Goal: Task Accomplishment & Management: Manage account settings

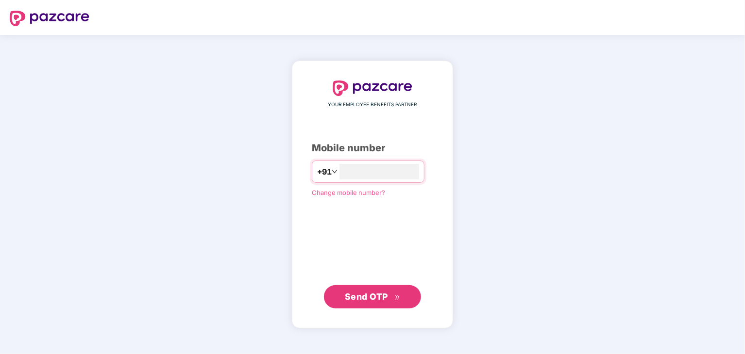
type input "**********"
click at [376, 300] on span "Send OTP" at bounding box center [366, 296] width 43 height 10
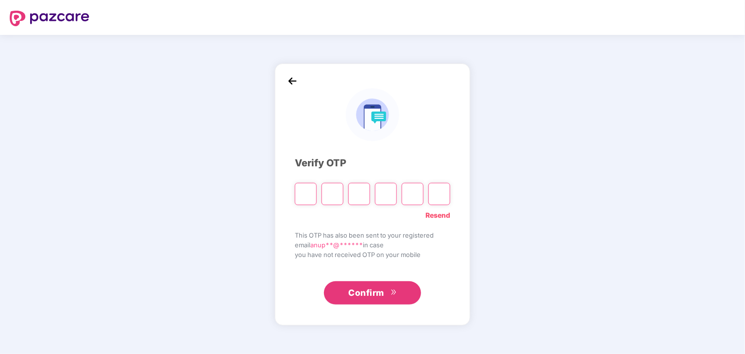
type input "*"
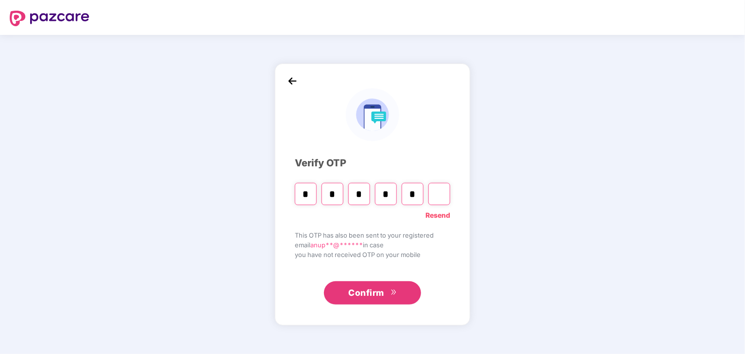
type input "*"
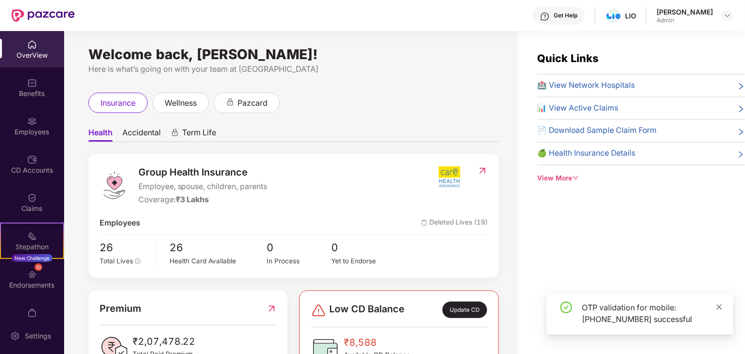
click at [720, 308] on icon "close" at bounding box center [719, 306] width 5 height 5
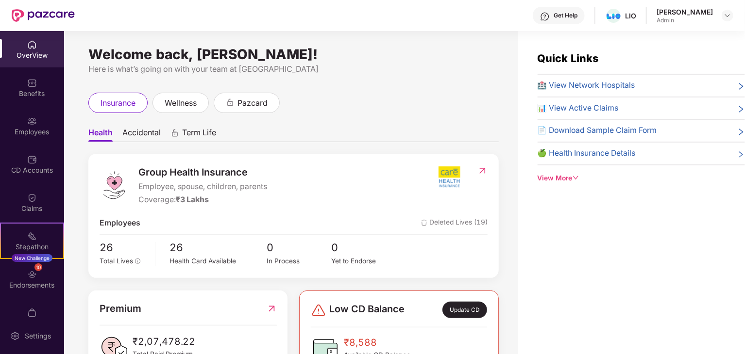
click at [680, 239] on div "Quick Links 🏥 View Network Hospitals 📊 View Active Claims 📄 Download Sample Cla…" at bounding box center [631, 208] width 227 height 354
click at [33, 129] on div "Employees" at bounding box center [32, 132] width 64 height 10
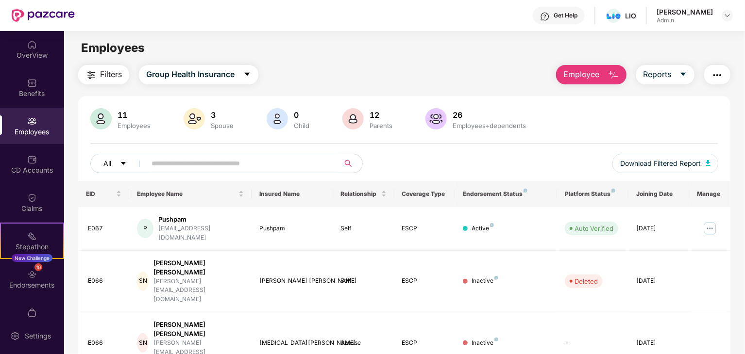
click at [123, 166] on icon "caret-down" at bounding box center [123, 163] width 7 height 7
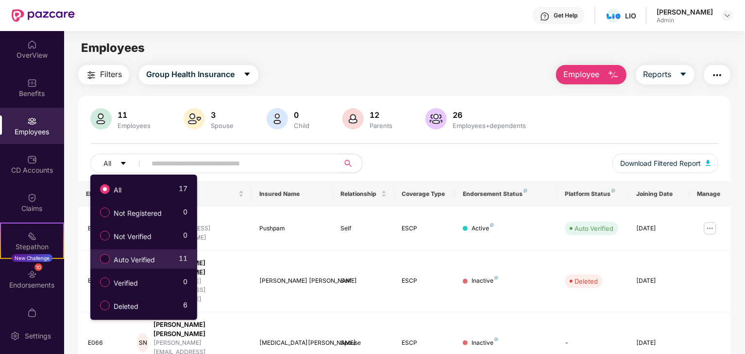
click at [126, 266] on label "Auto Verified" at bounding box center [129, 259] width 68 height 17
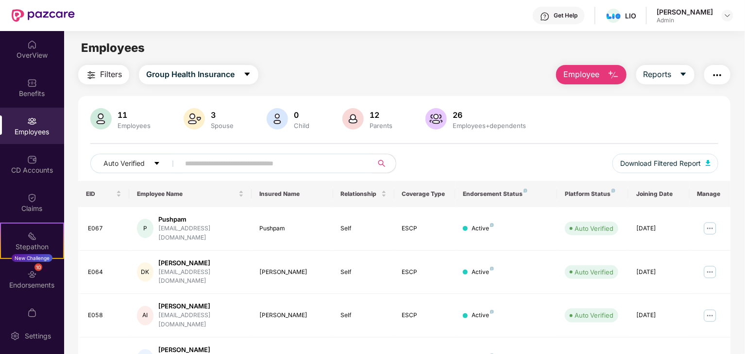
drag, startPoint x: 742, startPoint y: 94, endPoint x: 743, endPoint y: 87, distance: 7.3
drag, startPoint x: 743, startPoint y: 87, endPoint x: 655, endPoint y: 113, distance: 92.2
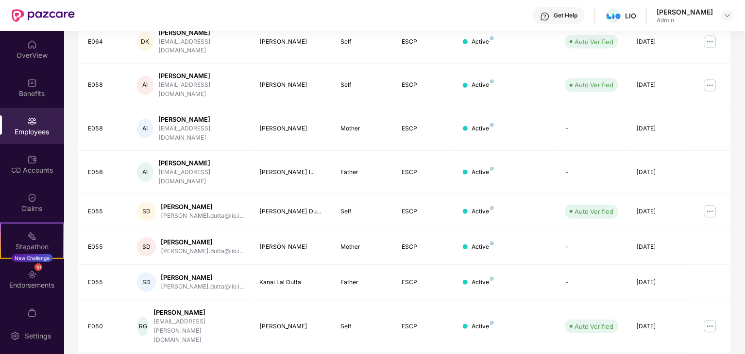
scroll to position [241, 0]
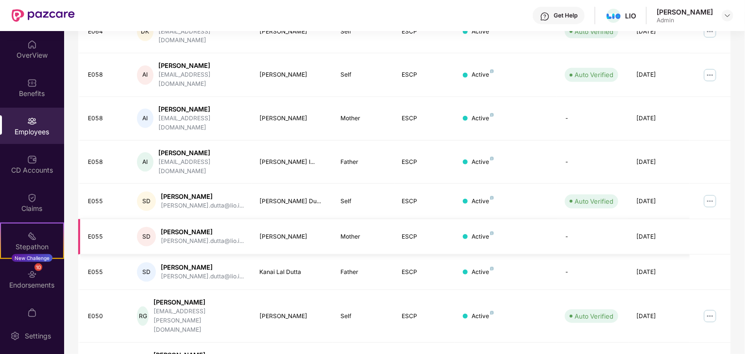
click at [194, 228] on div "[PERSON_NAME]" at bounding box center [202, 232] width 83 height 9
click at [143, 227] on div "SD" at bounding box center [146, 236] width 19 height 19
click at [711, 194] on img at bounding box center [710, 202] width 16 height 16
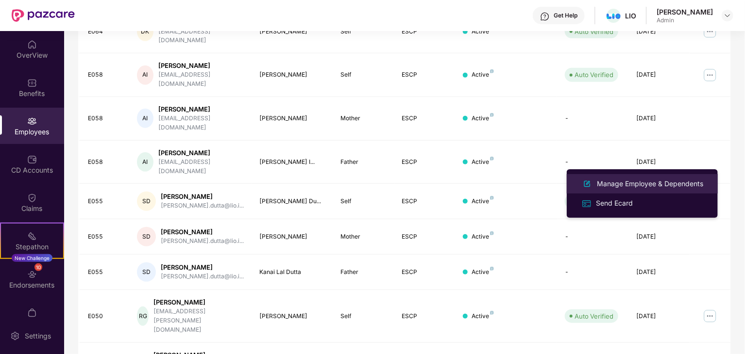
click at [633, 185] on div "Manage Employee & Dependents" at bounding box center [650, 184] width 110 height 11
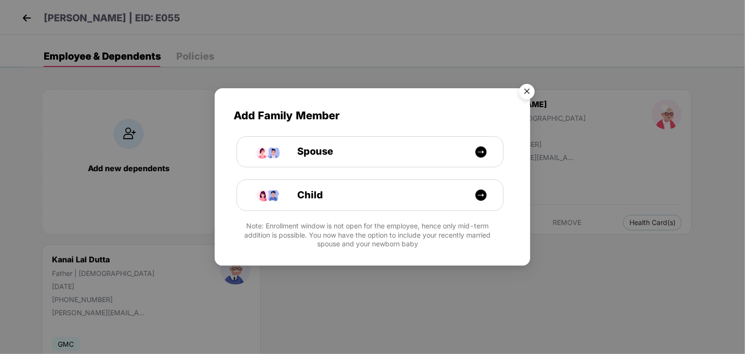
click at [527, 94] on img "Close" at bounding box center [526, 93] width 27 height 27
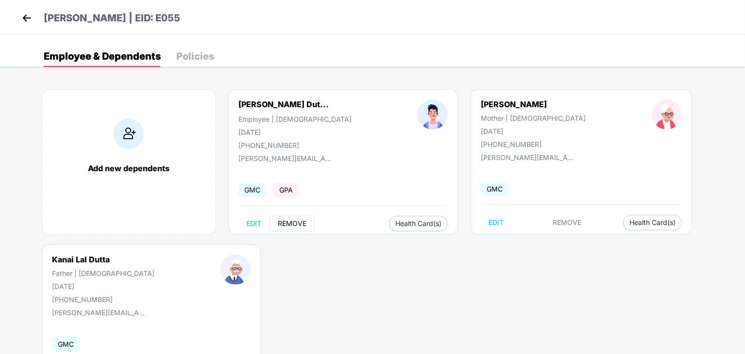
click at [297, 223] on span "REMOVE" at bounding box center [292, 224] width 29 height 8
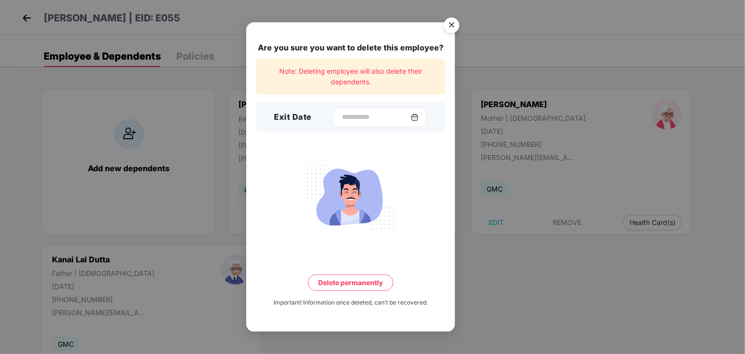
click at [424, 113] on div at bounding box center [380, 117] width 94 height 19
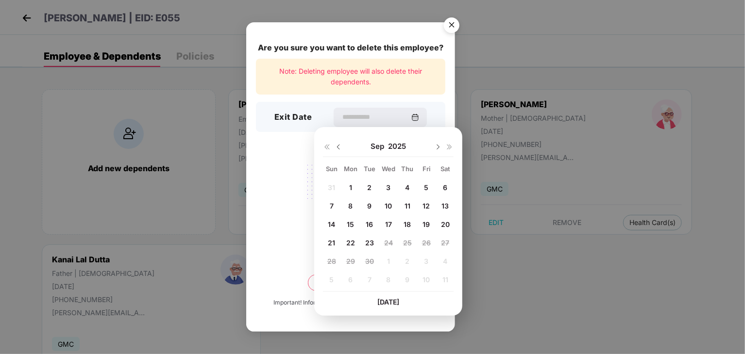
click at [336, 150] on img at bounding box center [339, 147] width 8 height 8
click at [426, 261] on span "29" at bounding box center [426, 261] width 9 height 8
type input "**********"
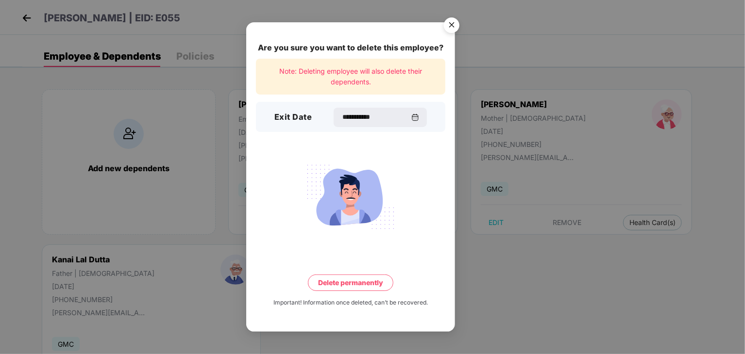
click at [368, 283] on button "Delete permanently" at bounding box center [350, 283] width 85 height 17
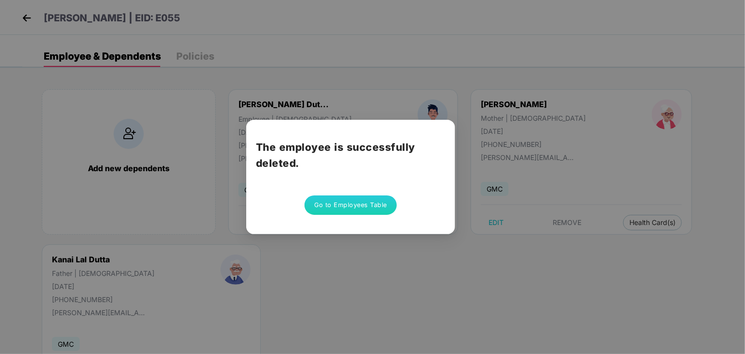
click at [351, 206] on button "Go to Employees Table" at bounding box center [350, 205] width 92 height 19
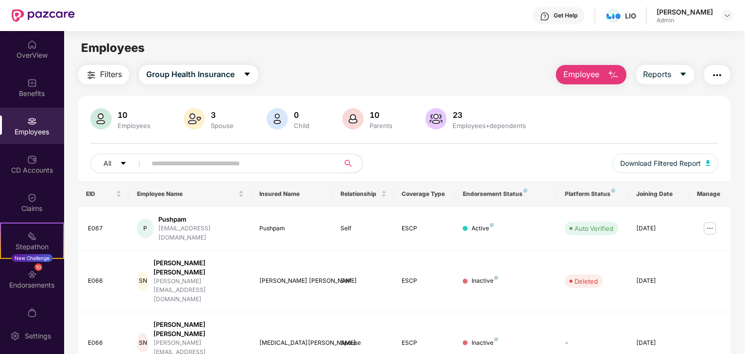
drag, startPoint x: 743, startPoint y: 156, endPoint x: 741, endPoint y: 151, distance: 5.7
click at [699, 144] on div "10 Employees 3 Spouse 0 Child [DEMOGRAPHIC_DATA] Parents 23 Employees+dependent…" at bounding box center [404, 144] width 652 height 73
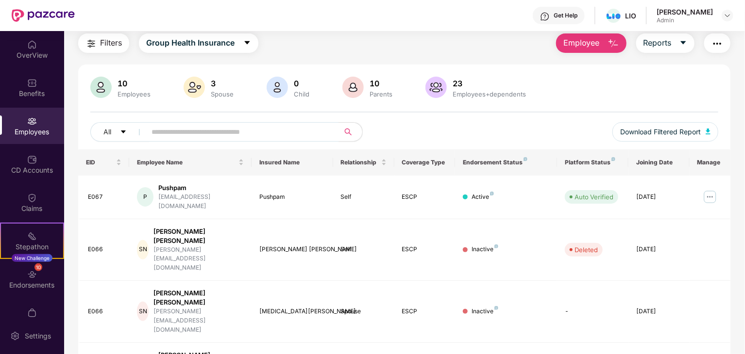
scroll to position [0, 0]
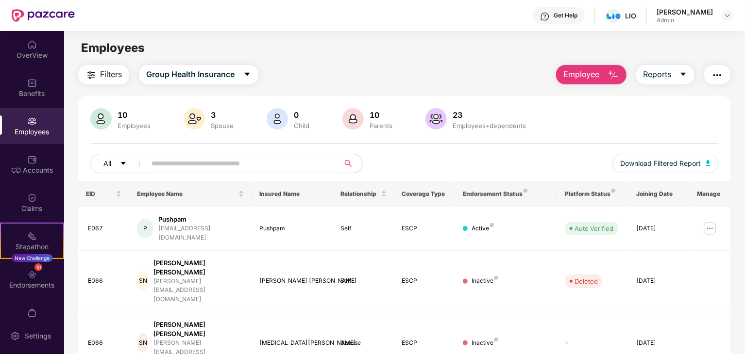
click at [126, 162] on icon "caret-down" at bounding box center [123, 163] width 7 height 7
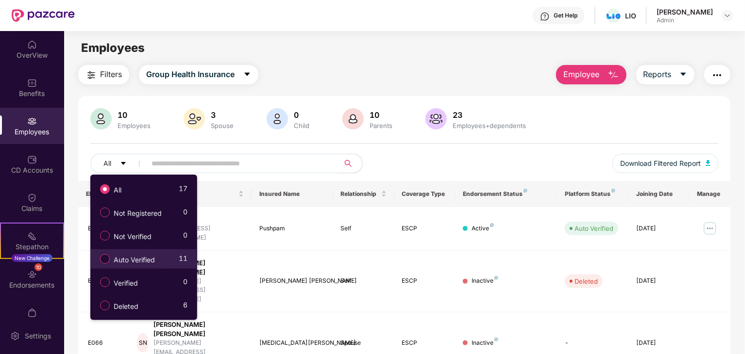
click at [136, 258] on span "Auto Verified" at bounding box center [134, 260] width 49 height 11
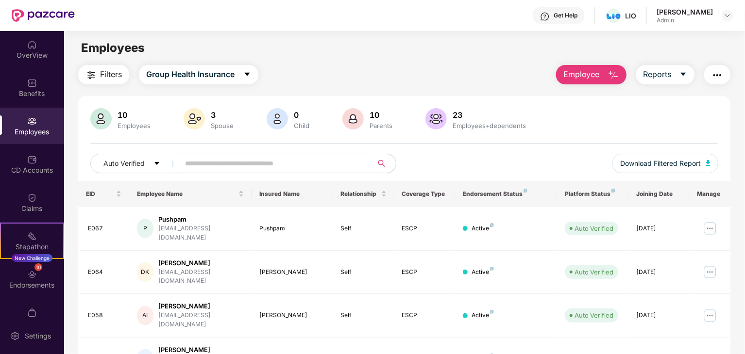
click at [350, 168] on input "text" at bounding box center [272, 163] width 174 height 15
type input "****"
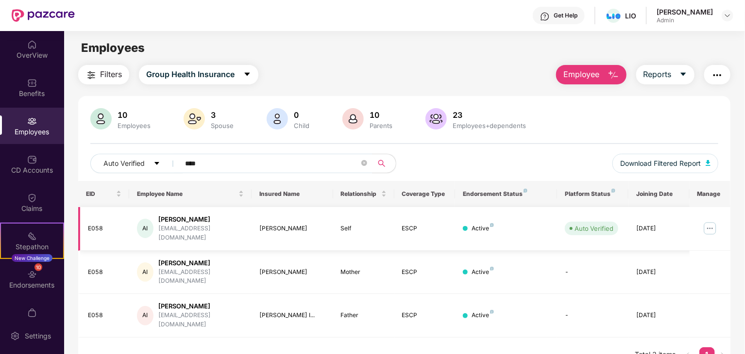
click at [710, 224] on img at bounding box center [710, 229] width 16 height 16
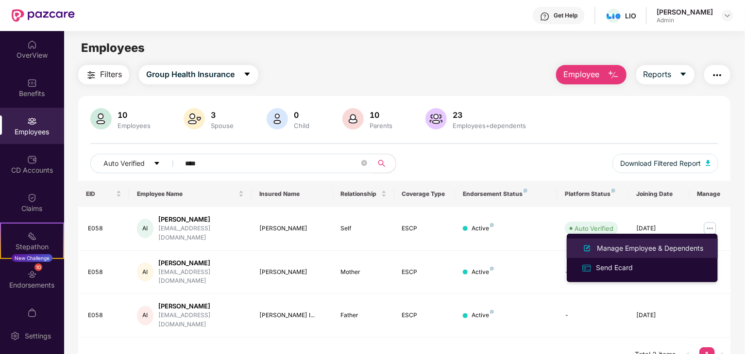
click at [623, 253] on div "Manage Employee & Dependents" at bounding box center [650, 248] width 110 height 11
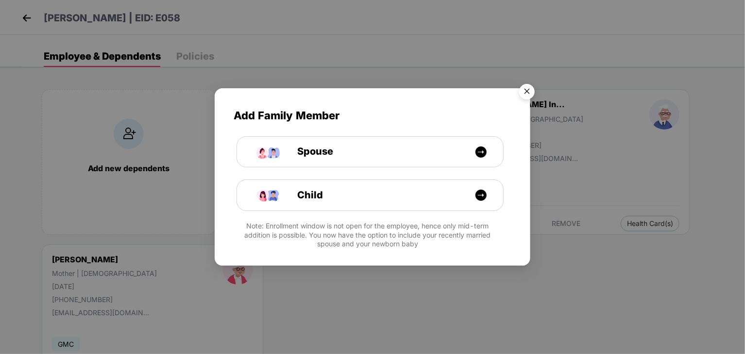
click at [530, 92] on img "Close" at bounding box center [526, 93] width 27 height 27
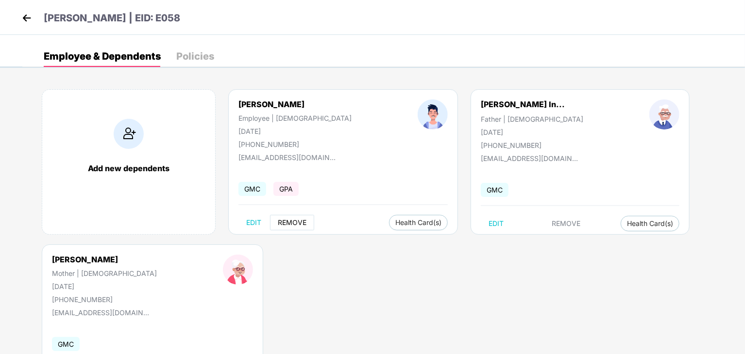
click at [295, 224] on span "REMOVE" at bounding box center [292, 223] width 29 height 8
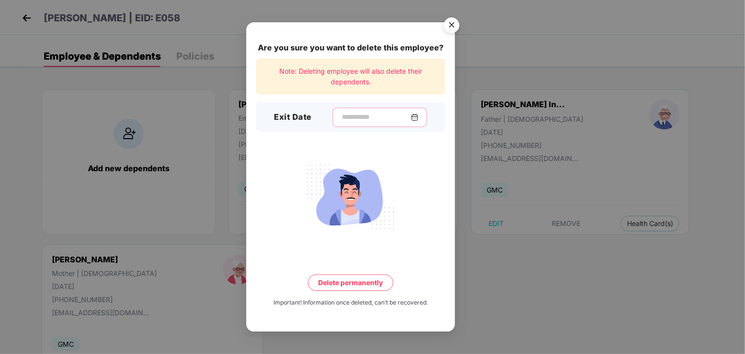
click at [344, 120] on input at bounding box center [376, 117] width 70 height 10
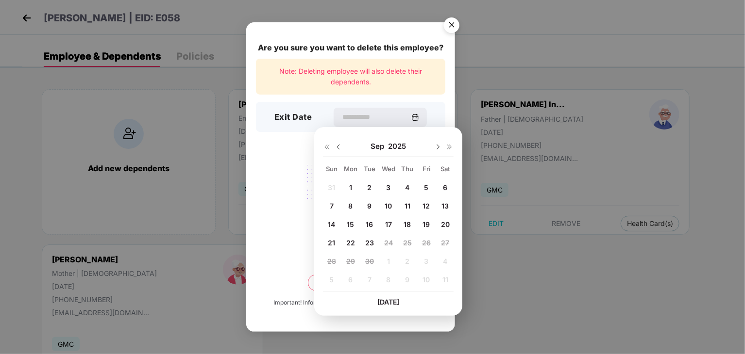
click at [337, 145] on img at bounding box center [339, 147] width 8 height 8
click at [351, 263] on span "25" at bounding box center [350, 261] width 9 height 8
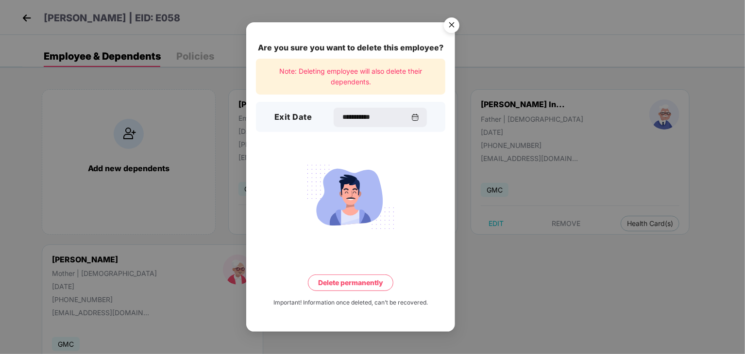
type input "**********"
click at [362, 281] on button "Delete permanently" at bounding box center [350, 283] width 85 height 17
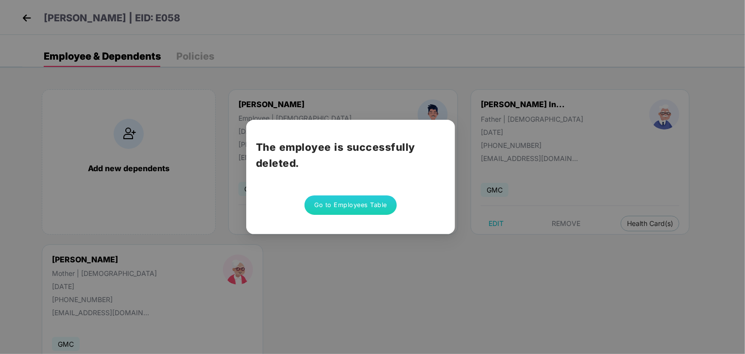
click at [342, 206] on button "Go to Employees Table" at bounding box center [350, 205] width 92 height 19
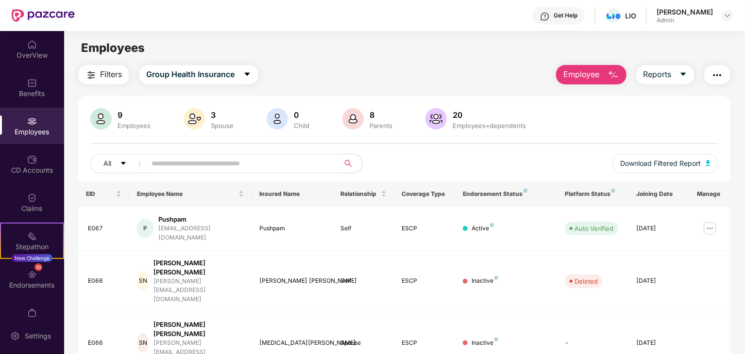
scroll to position [0, 0]
click at [271, 163] on input "text" at bounding box center [238, 163] width 174 height 15
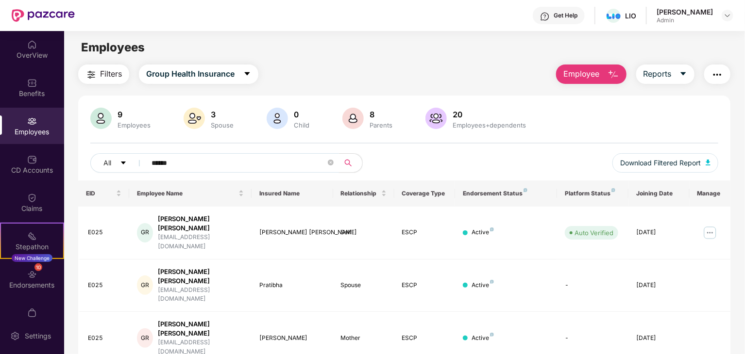
type input "******"
